Goal: Find specific page/section

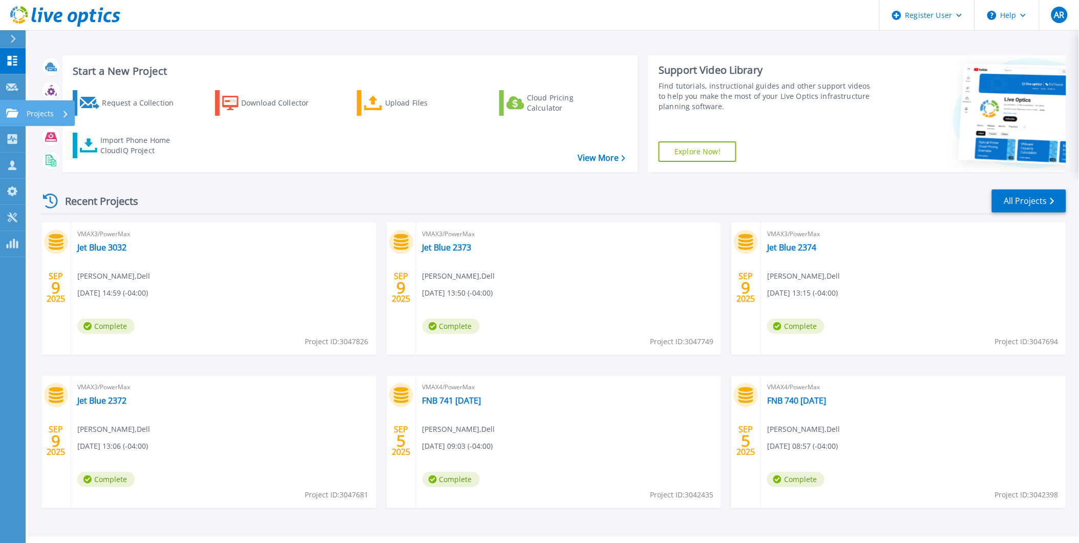
click at [11, 114] on icon at bounding box center [12, 113] width 12 height 9
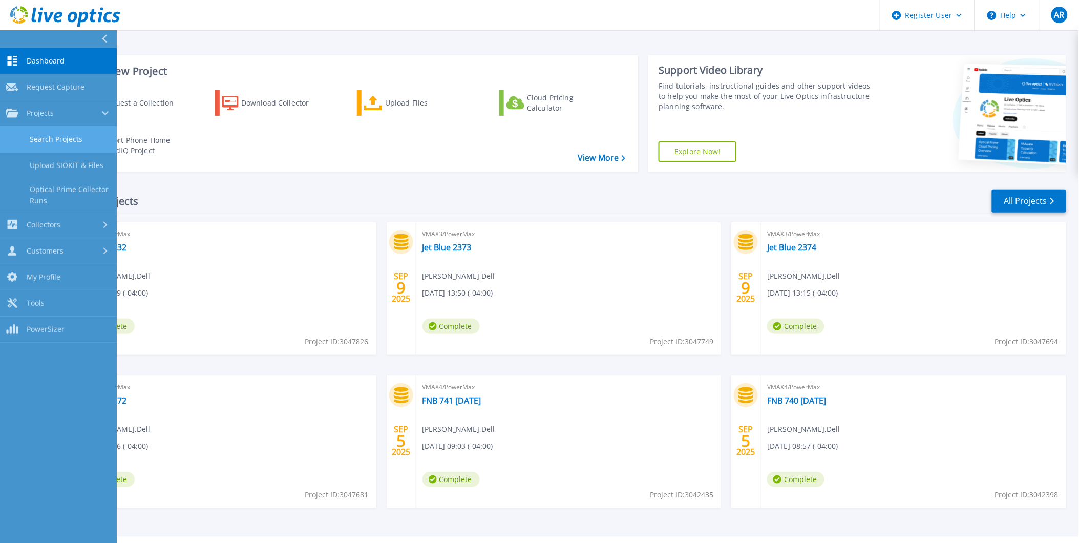
click at [58, 142] on link "Search Projects" at bounding box center [58, 139] width 117 height 26
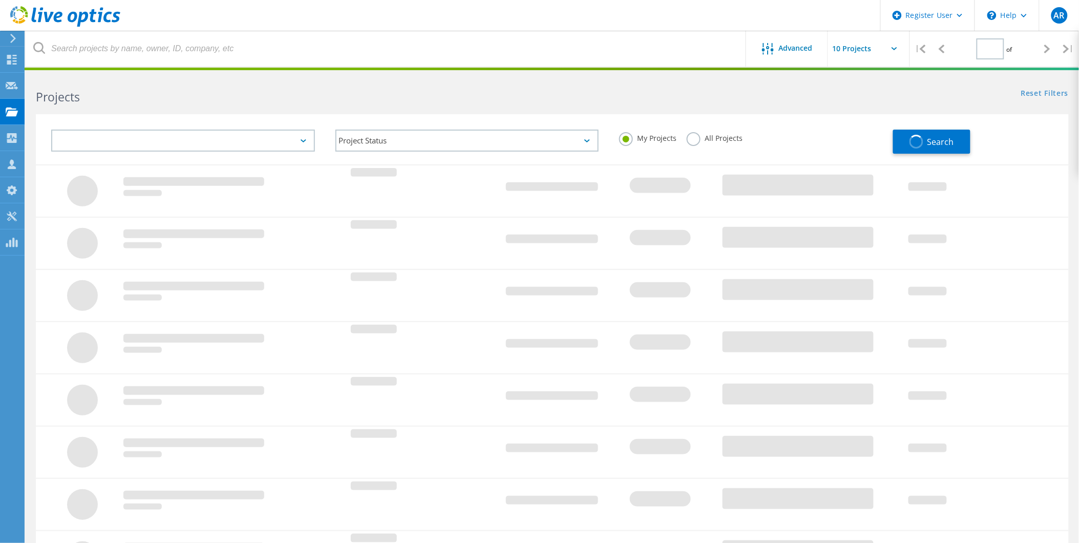
type input "1"
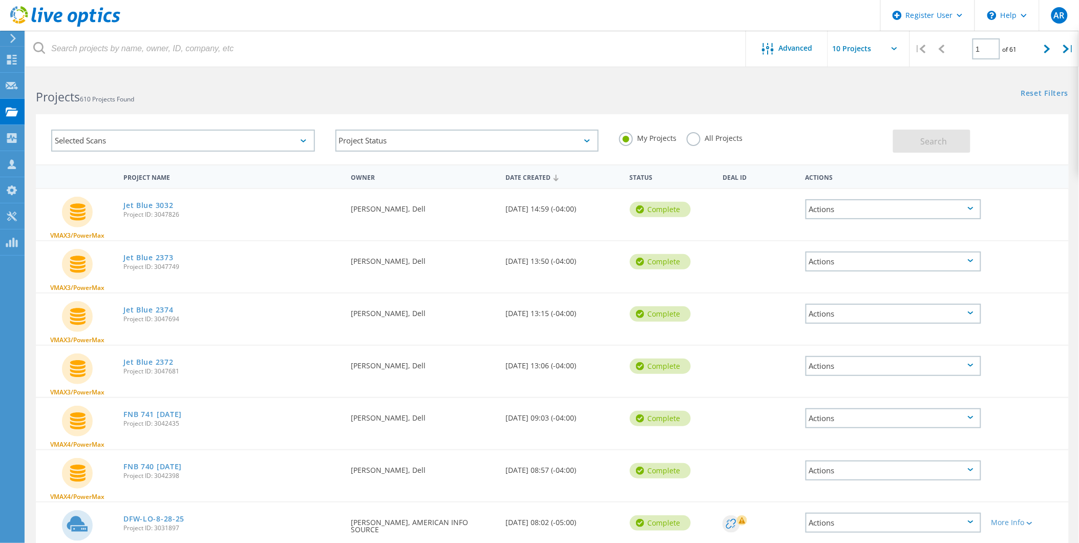
click at [694, 142] on label "All Projects" at bounding box center [715, 137] width 56 height 10
click at [0, 0] on input "All Projects" at bounding box center [0, 0] width 0 height 0
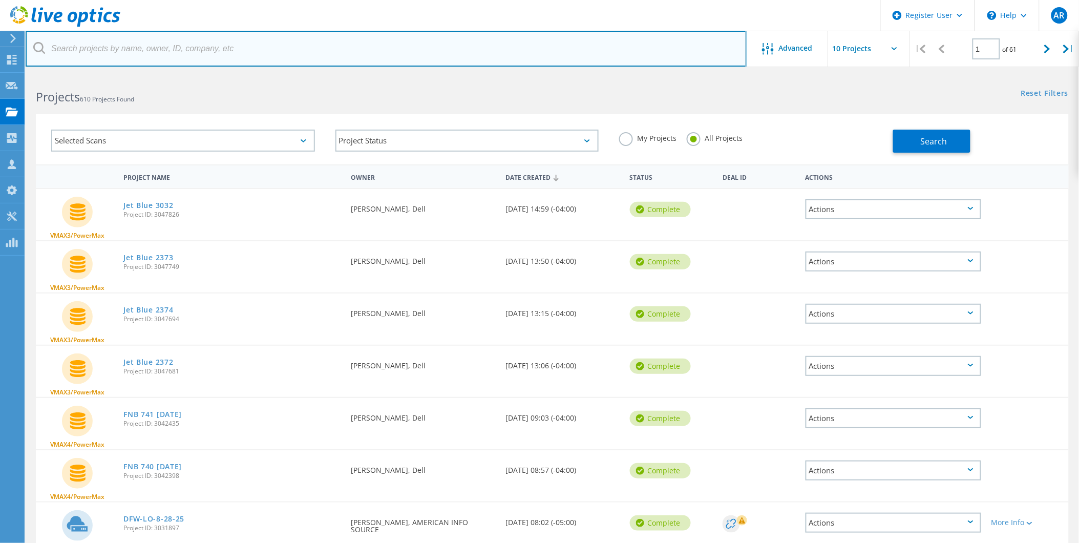
click at [152, 49] on input "text" at bounding box center [386, 49] width 721 height 36
paste input "3010889"
type input "3010889"
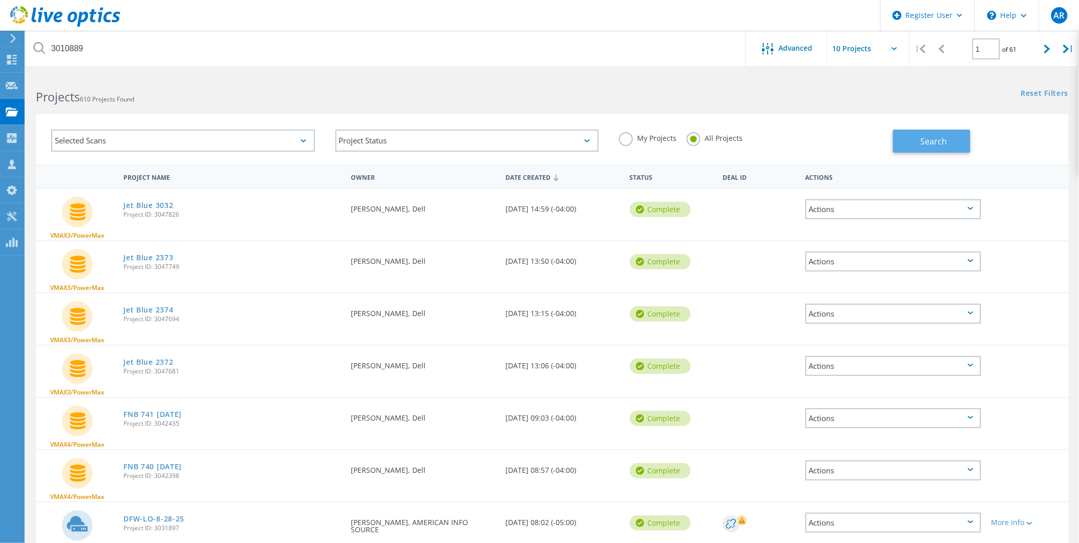
click at [947, 148] on button "Search" at bounding box center [931, 141] width 77 height 23
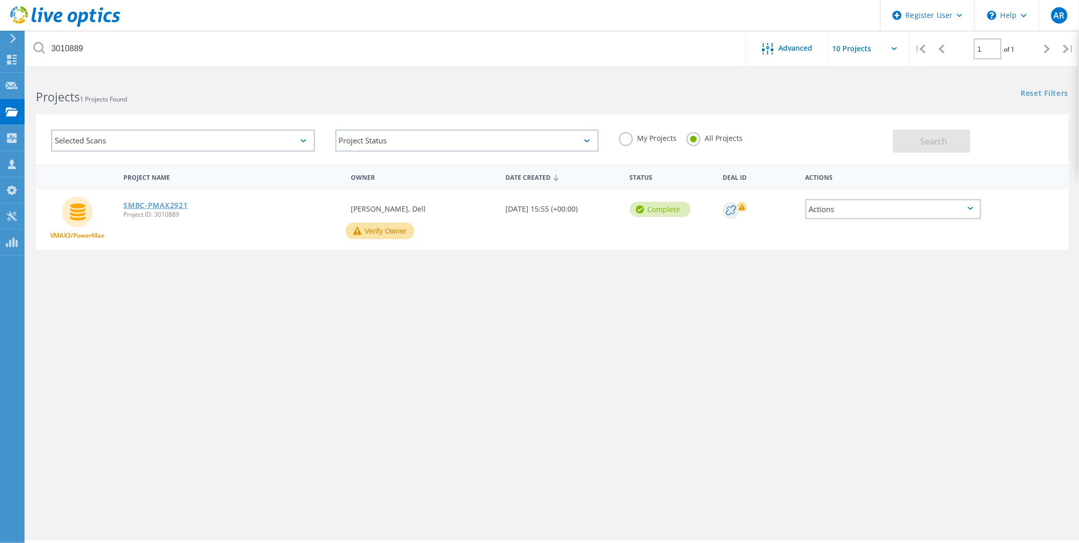
click at [170, 205] on link "SMBC-PMAX2921" at bounding box center [155, 205] width 64 height 7
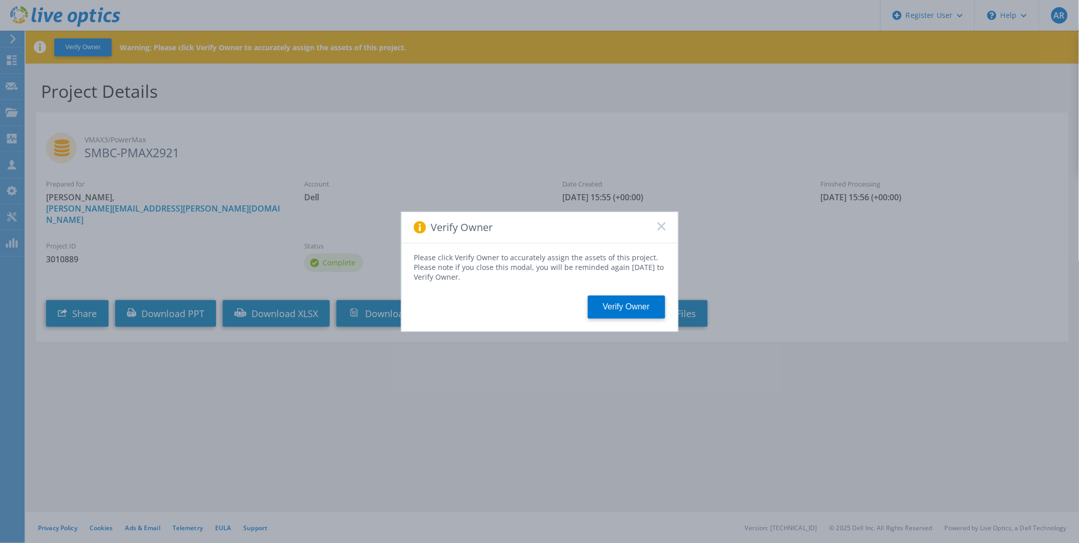
click at [662, 226] on rect at bounding box center [661, 226] width 9 height 9
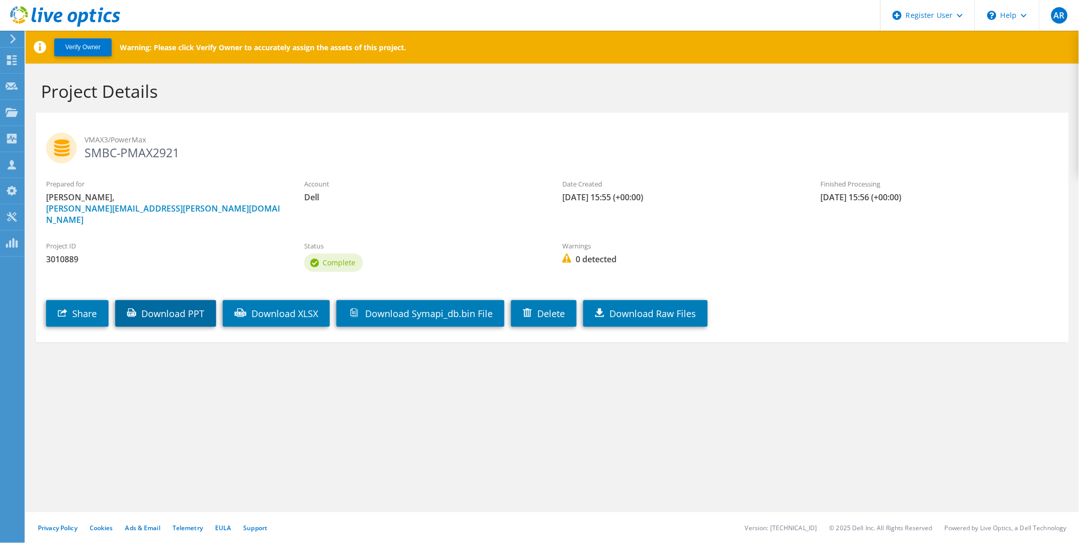
click at [143, 301] on link "Download PPT" at bounding box center [165, 313] width 101 height 27
